Goal: Share content: Share content

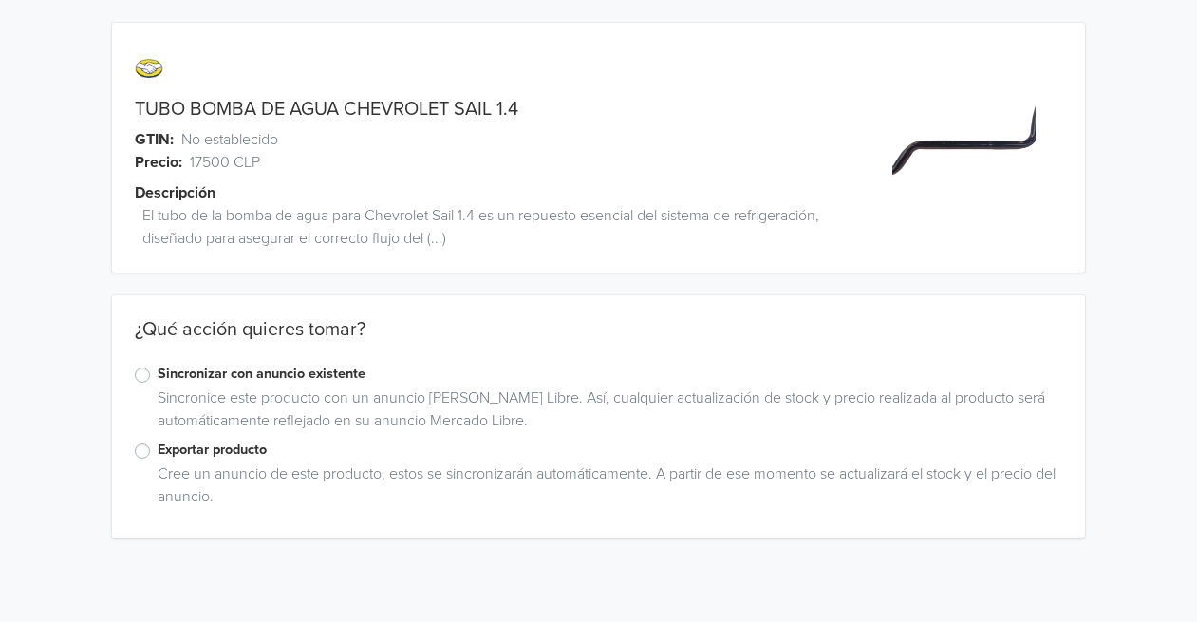
drag, startPoint x: 144, startPoint y: 447, endPoint x: 222, endPoint y: 471, distance: 81.4
click at [158, 447] on label "Exportar producto" at bounding box center [611, 450] width 906 height 21
click at [0, 0] on input "Exportar producto" at bounding box center [0, 0] width 0 height 0
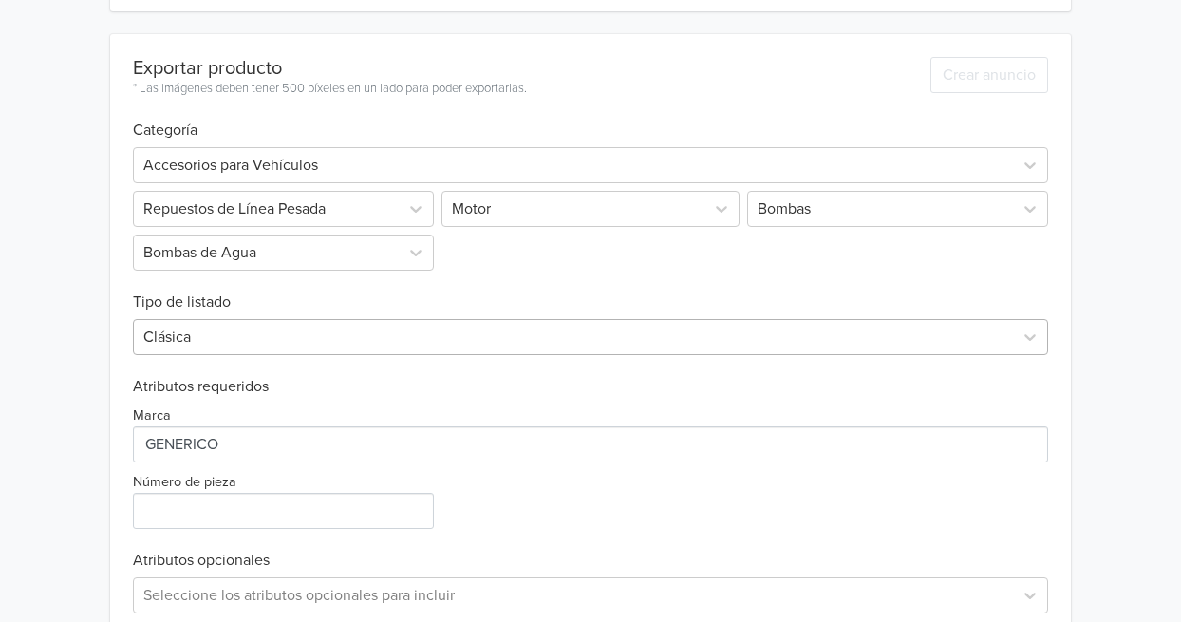
scroll to position [623, 0]
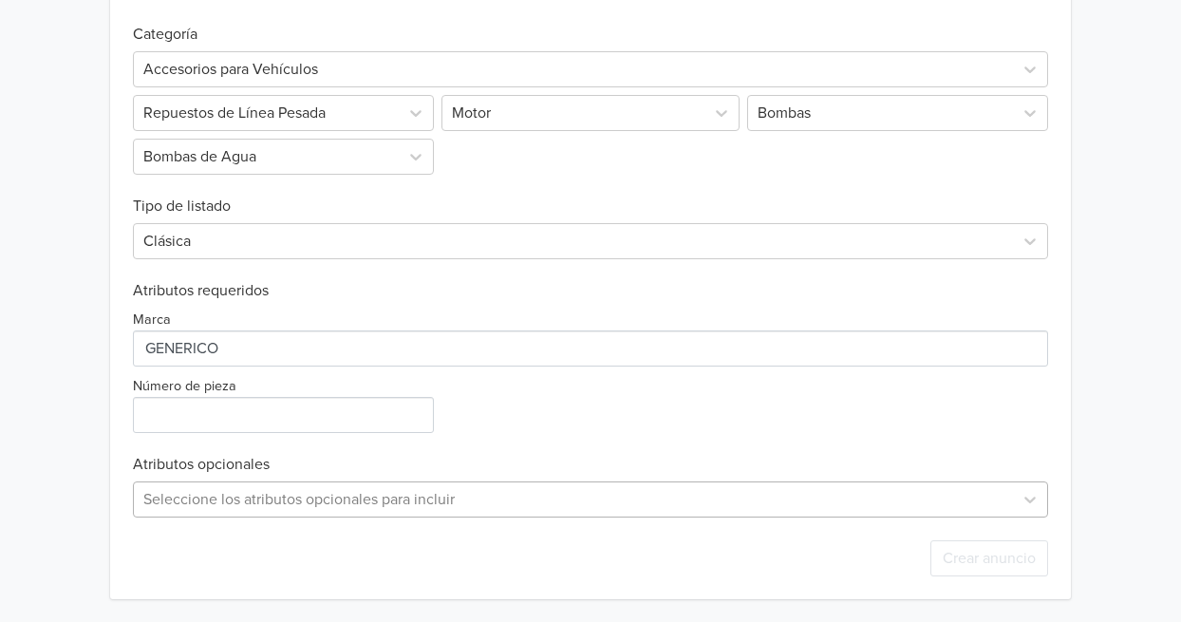
click at [929, 500] on div "Seleccione los atributos opcionales para incluir" at bounding box center [590, 499] width 915 height 36
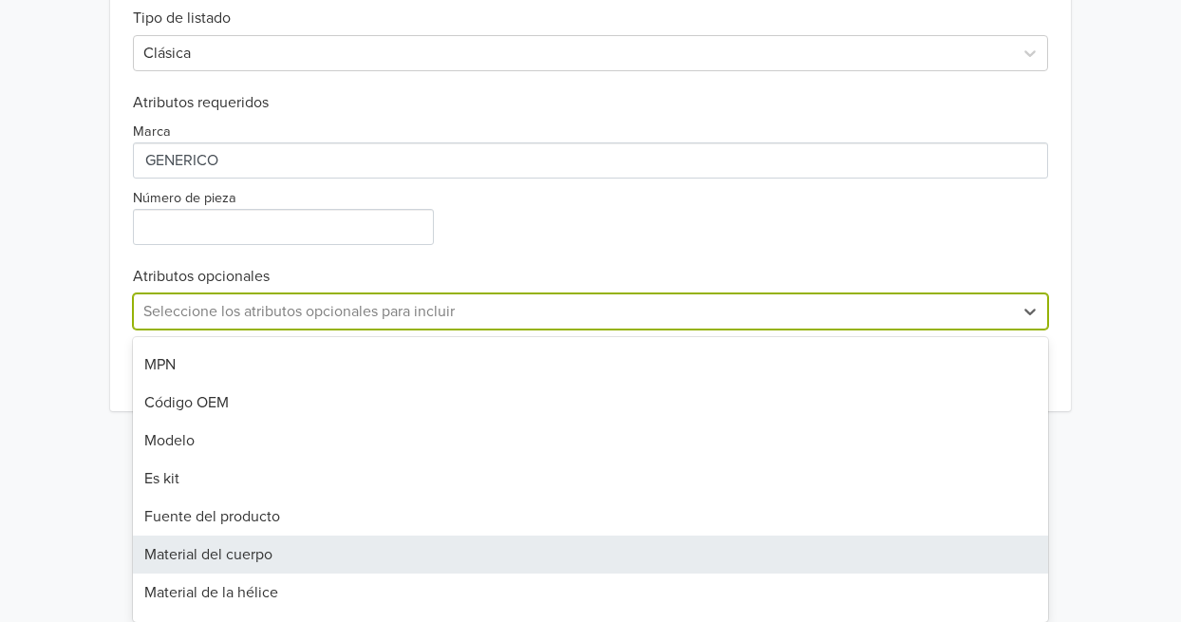
scroll to position [0, 0]
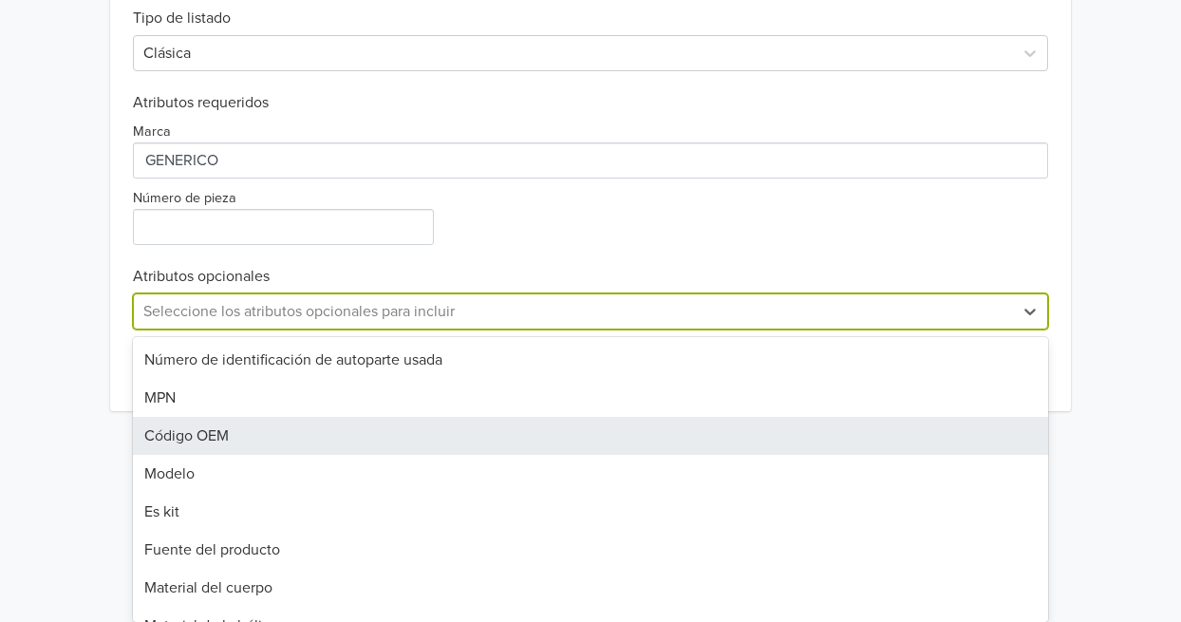
click at [251, 436] on div "Código OEM" at bounding box center [590, 436] width 915 height 38
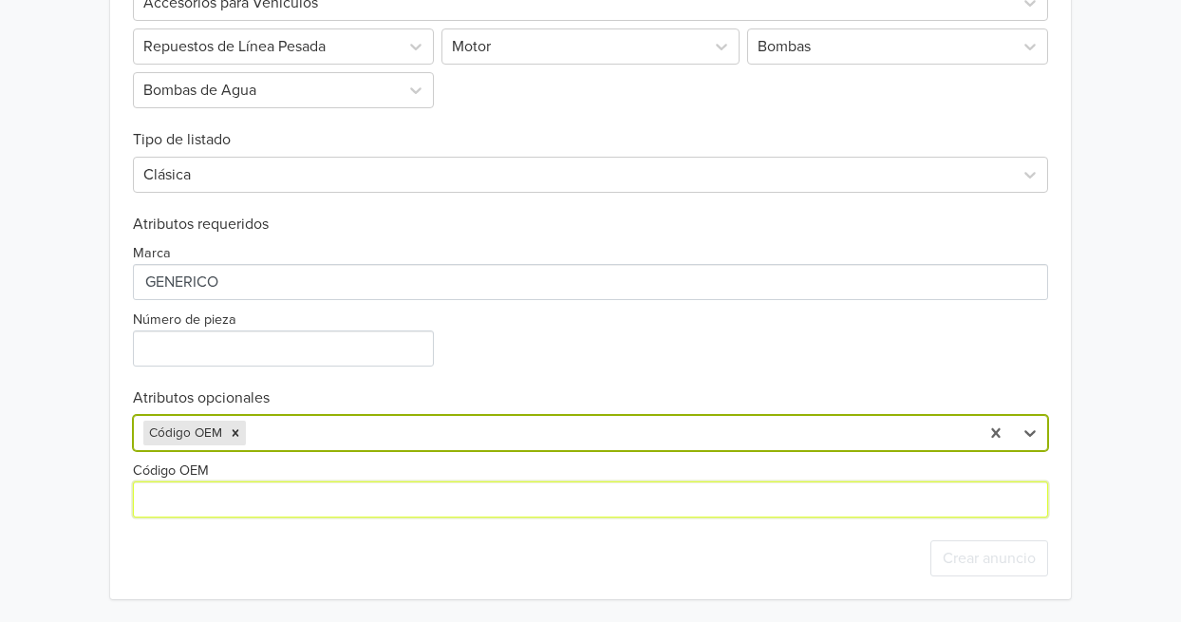
click at [357, 515] on input "Código OEM" at bounding box center [590, 499] width 915 height 36
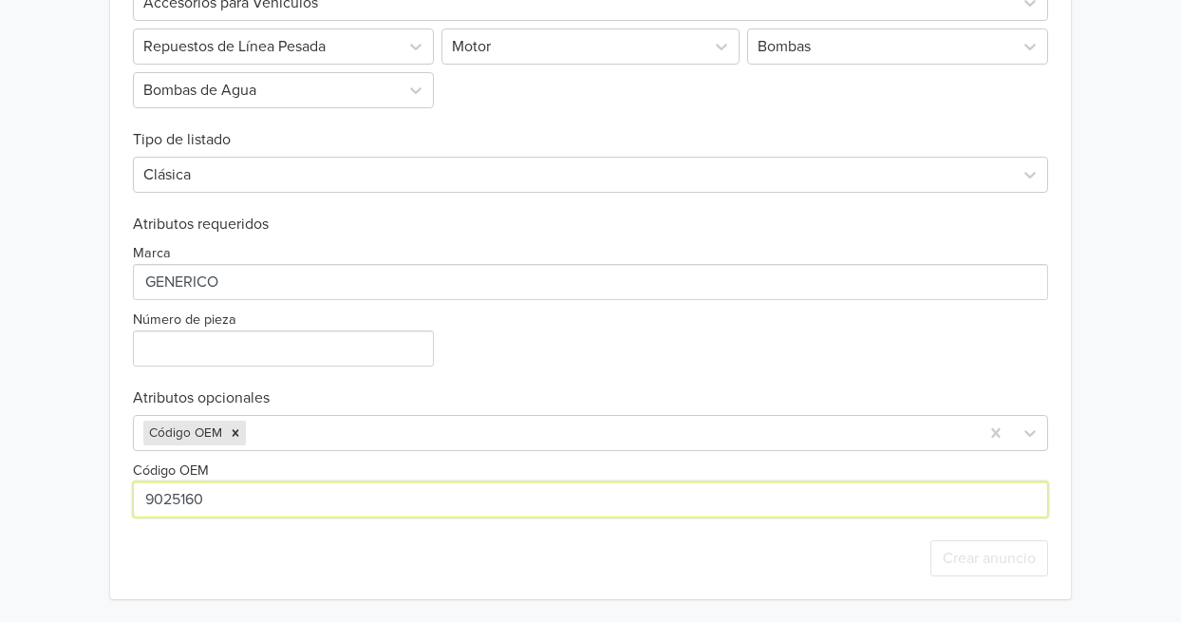
type input "9025160"
drag, startPoint x: 433, startPoint y: 495, endPoint x: 1191, endPoint y: 449, distance: 759.1
click at [435, 496] on input "Código OEM" at bounding box center [590, 499] width 915 height 36
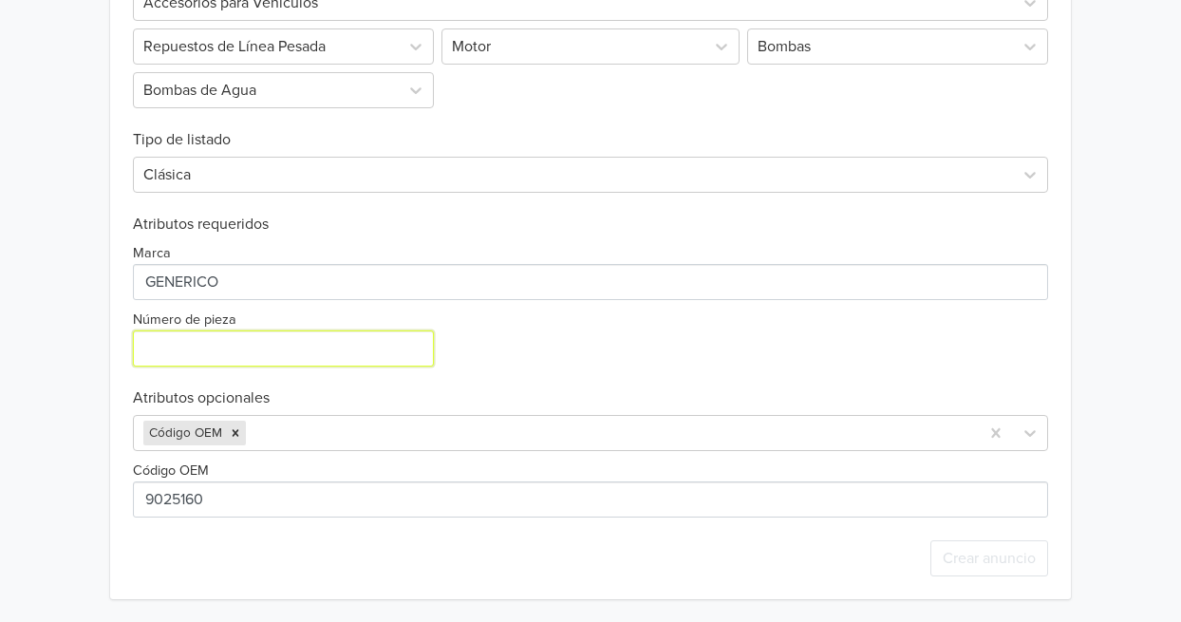
click at [332, 338] on input "Número de pieza" at bounding box center [283, 348] width 301 height 36
type input "1"
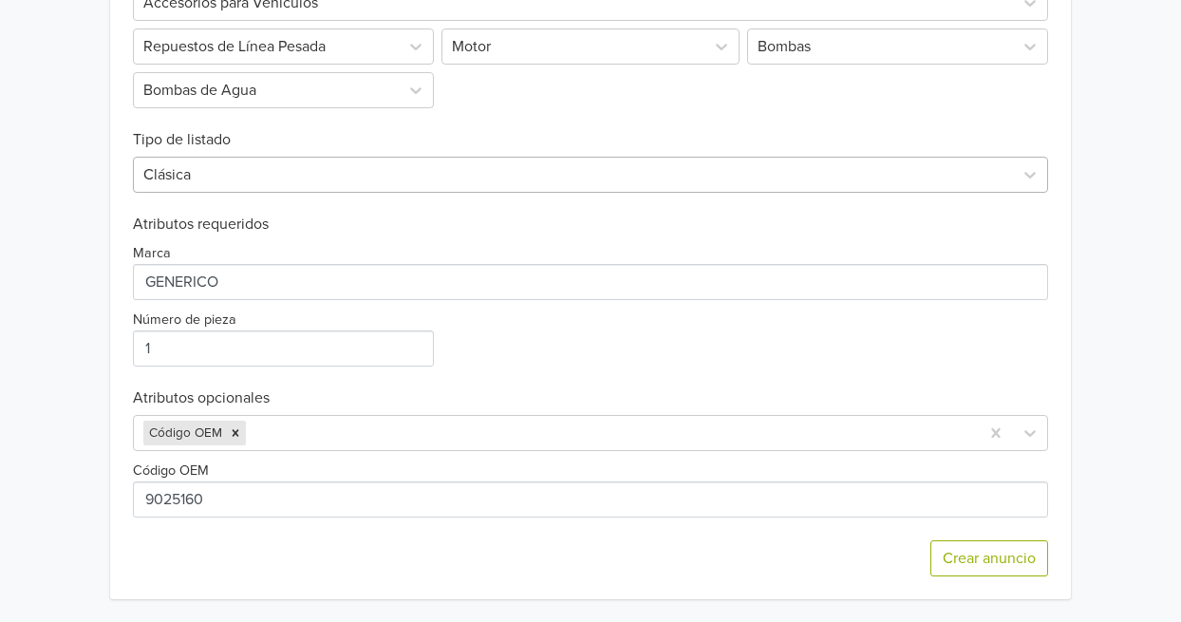
click at [412, 188] on div "Clásica" at bounding box center [573, 175] width 879 height 34
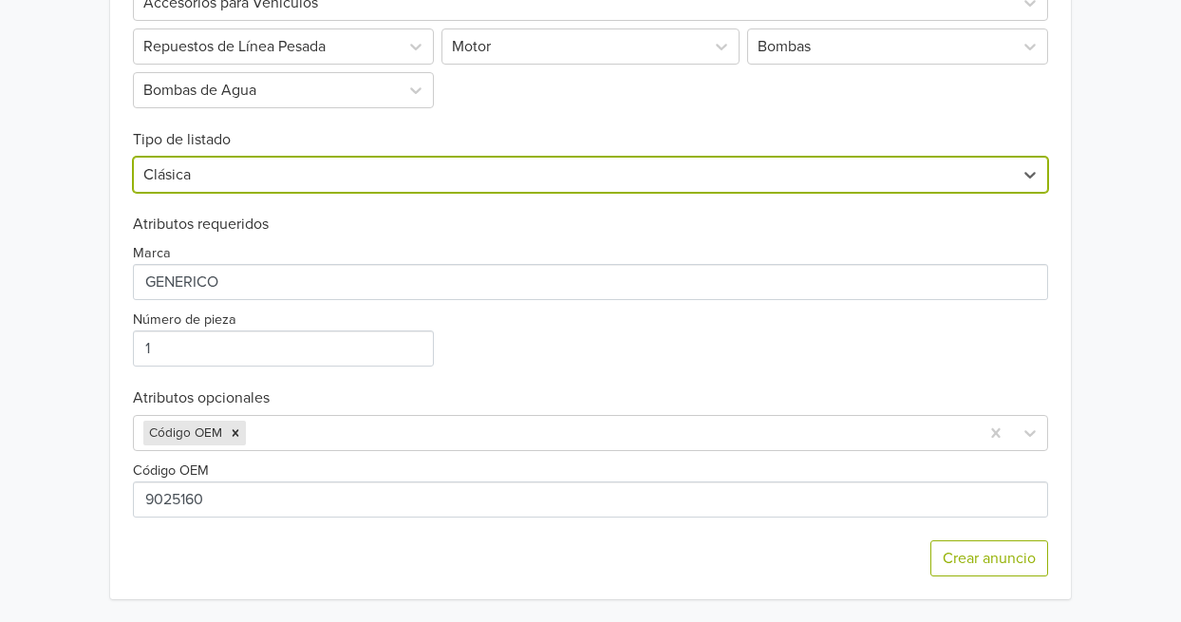
click at [411, 187] on div at bounding box center [573, 174] width 860 height 27
click at [1001, 567] on button "Crear anuncio" at bounding box center [990, 558] width 118 height 36
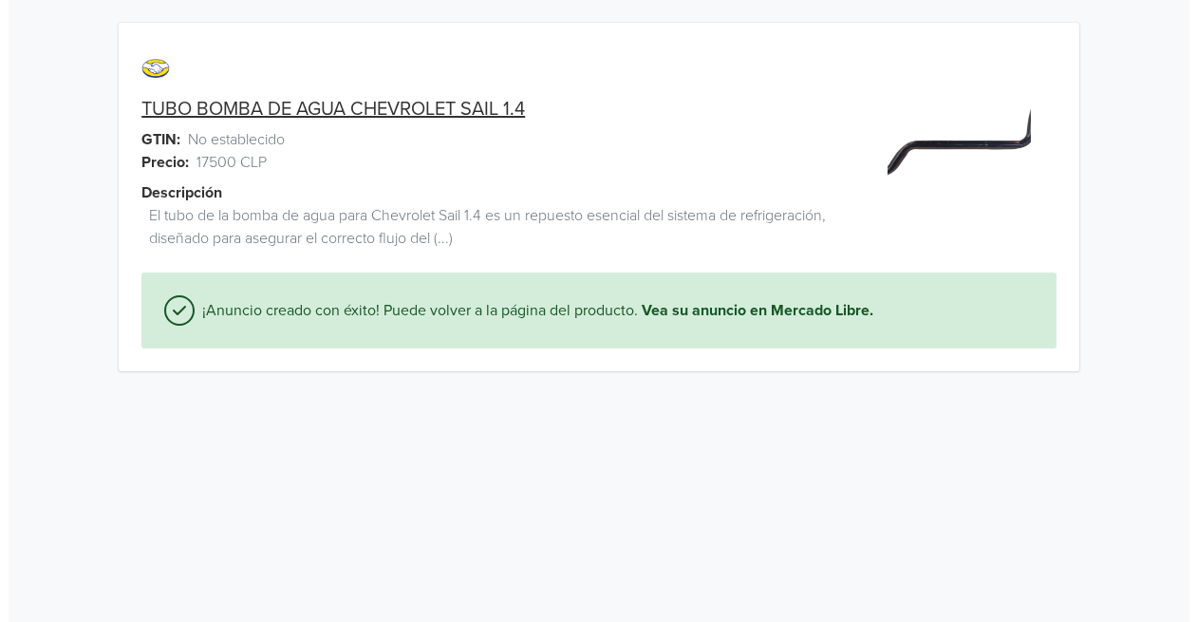
scroll to position [0, 0]
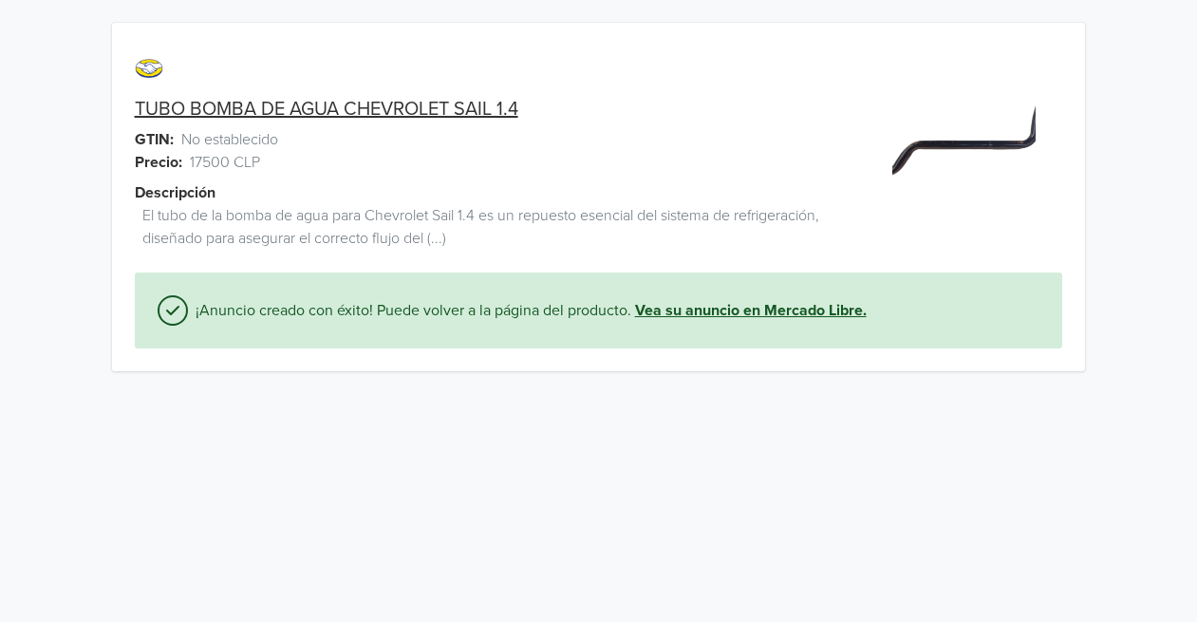
click at [737, 314] on link "Vea su anuncio en Mercado Libre." at bounding box center [751, 310] width 232 height 23
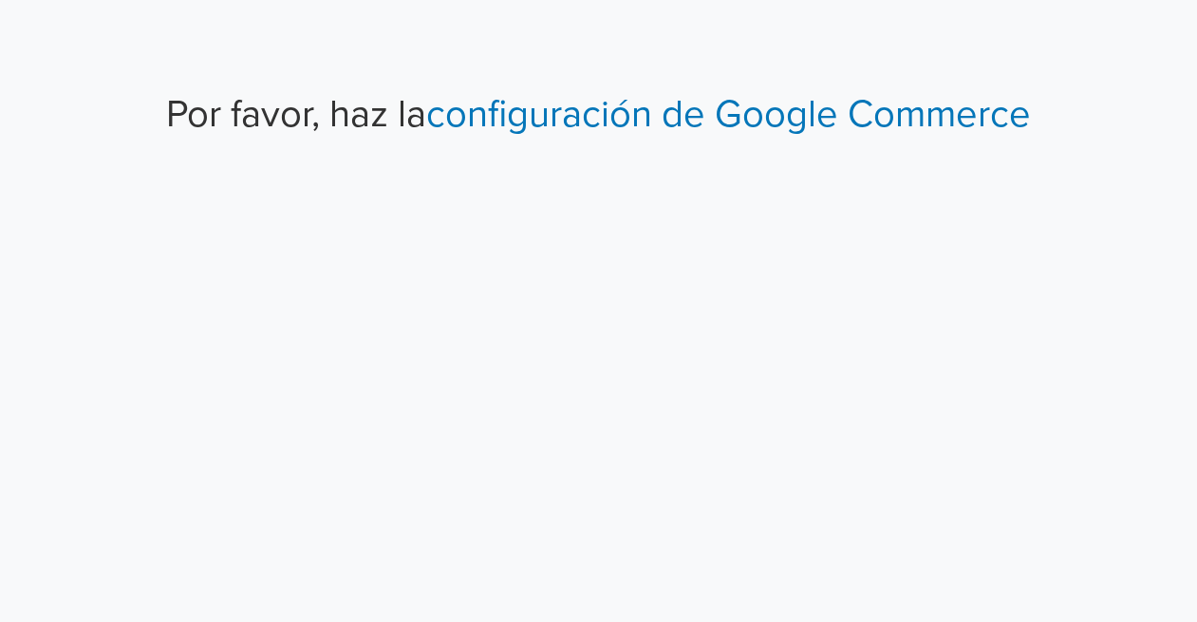
click at [657, 122] on link "configuración de Google Commerce" at bounding box center [728, 114] width 605 height 46
